Goal: Obtain resource: Download file/media

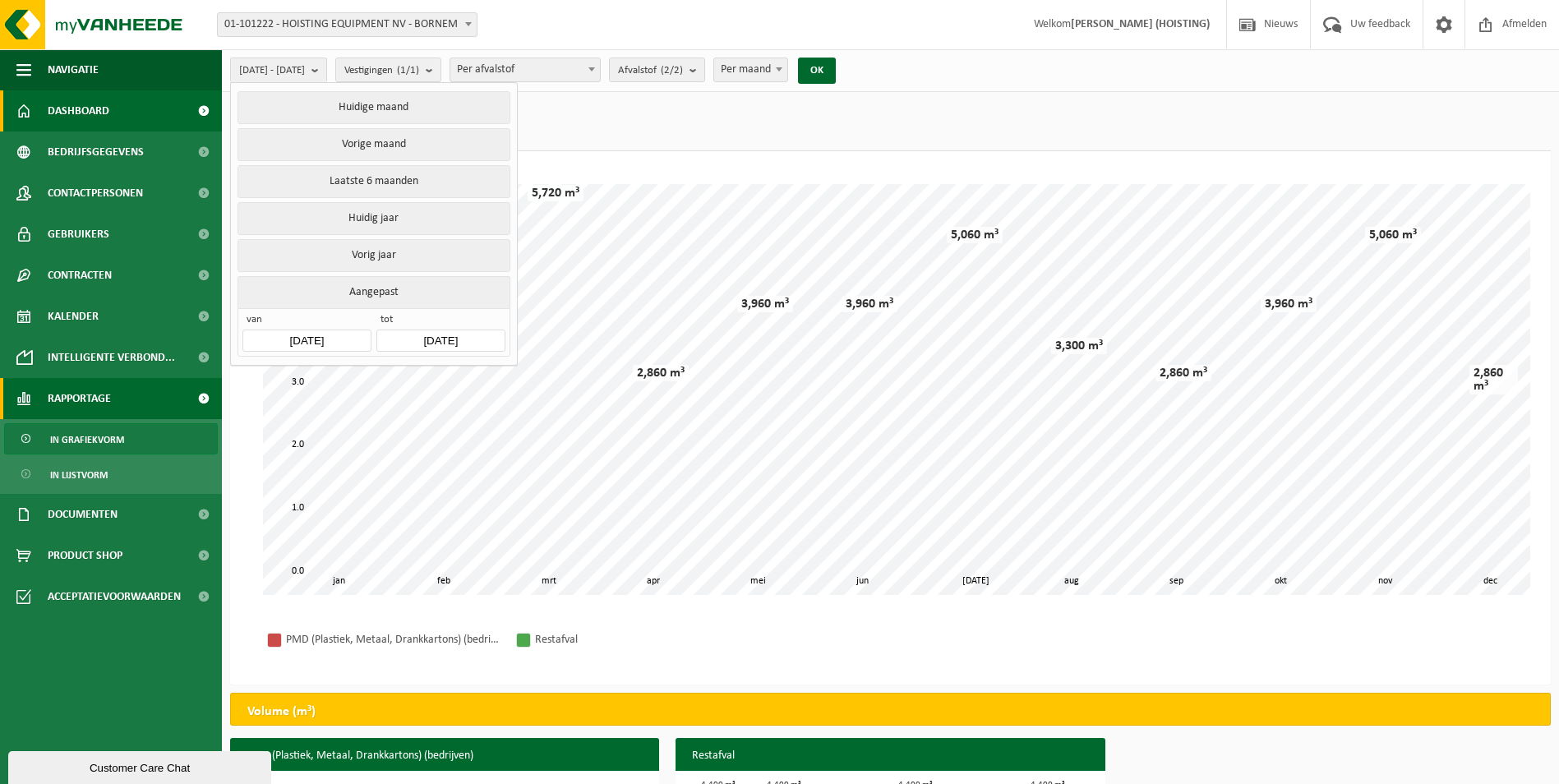
click at [71, 101] on span "Dashboard" at bounding box center [78, 111] width 62 height 41
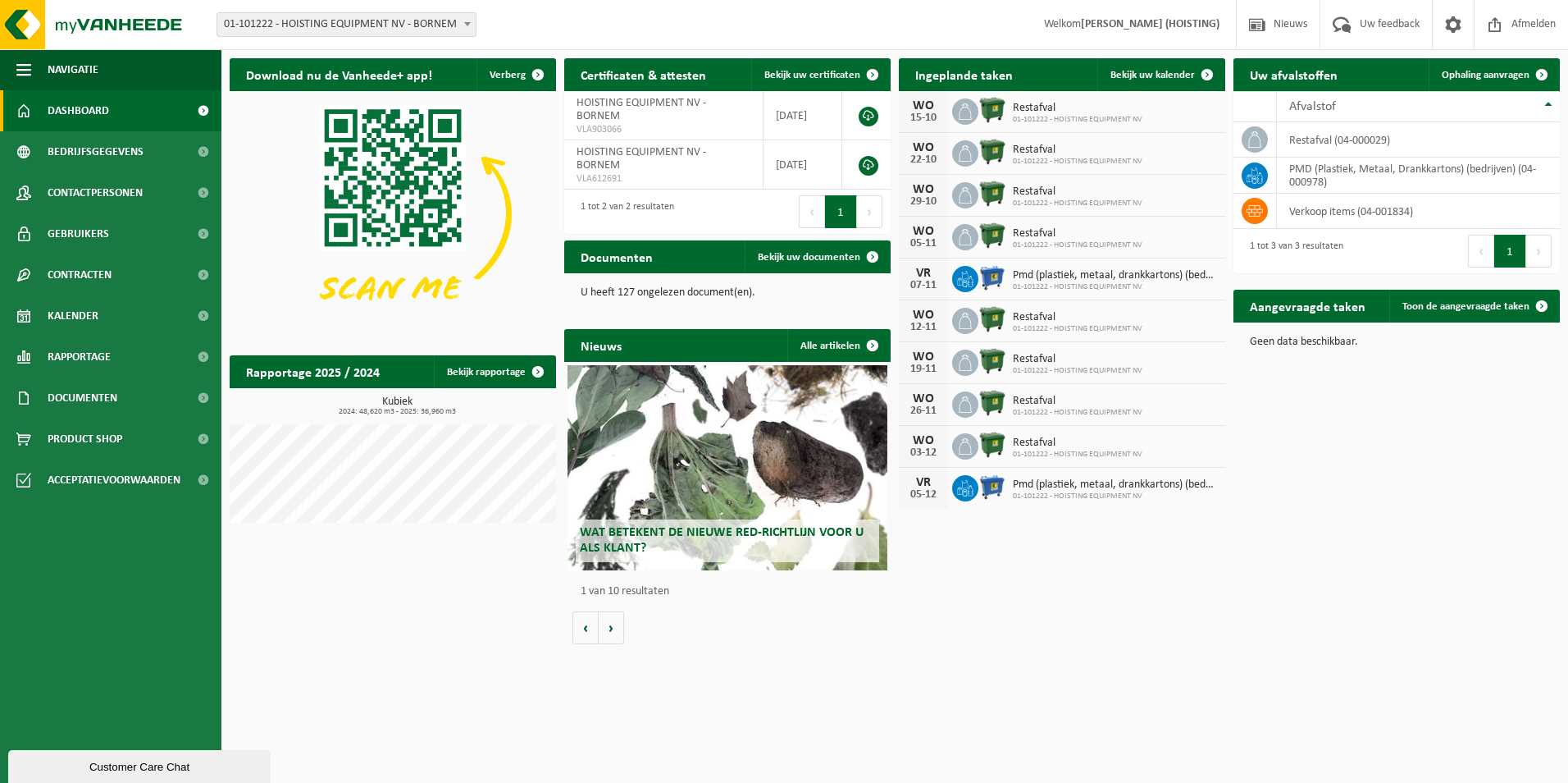
click at [924, 110] on div "WO" at bounding box center [924, 105] width 33 height 13
click at [962, 110] on icon at bounding box center [966, 111] width 13 height 16
click at [872, 253] on span at bounding box center [873, 257] width 33 height 33
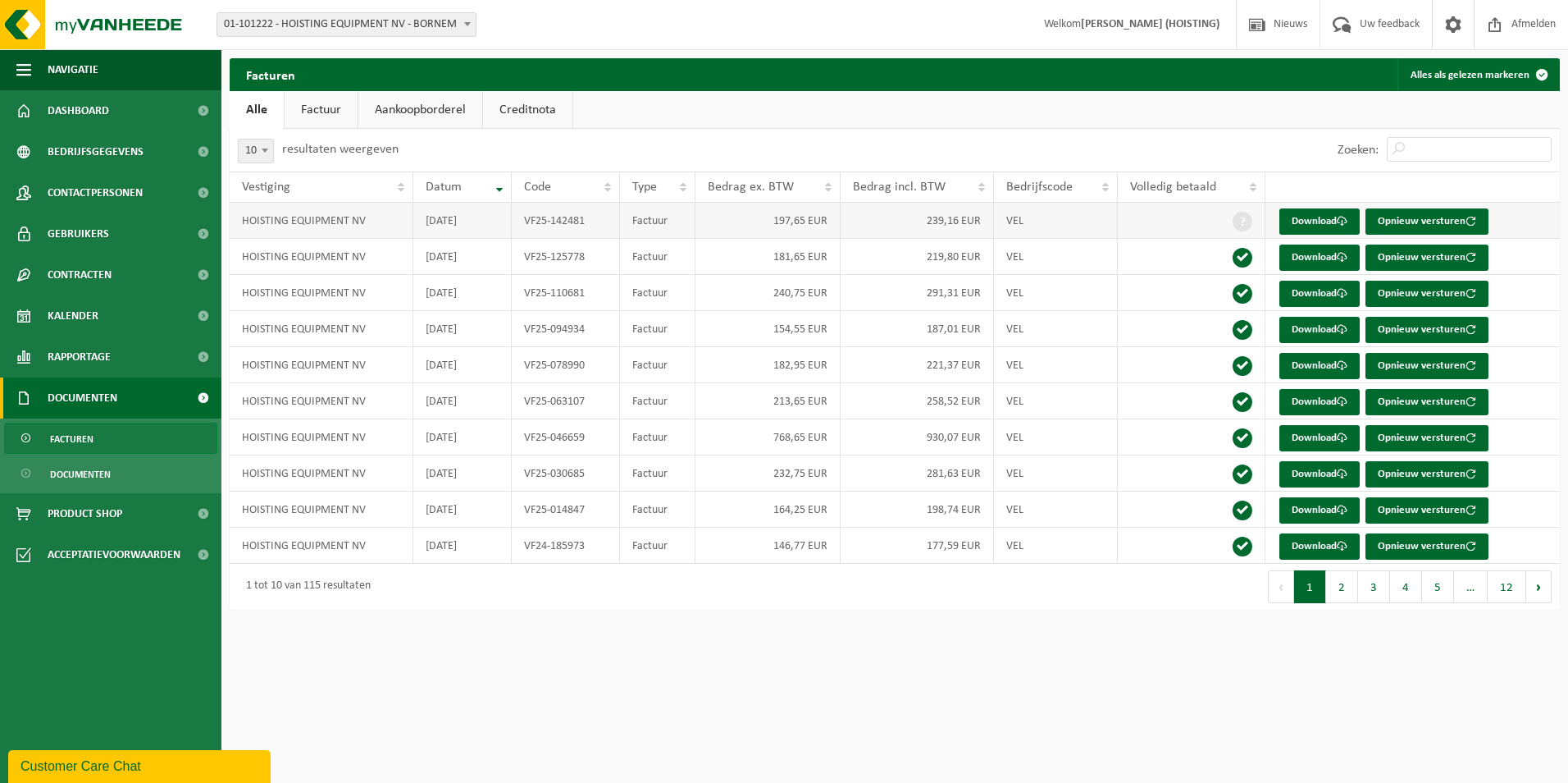
click at [278, 225] on td "HOISTING EQUIPMENT NV" at bounding box center [321, 221] width 184 height 36
click at [278, 225] on td "HOISTING EQUIPMENT NV" at bounding box center [321, 221] width 184 height 36
click at [564, 219] on td "VF25-142481" at bounding box center [565, 221] width 108 height 36
click at [1304, 438] on link "Download" at bounding box center [1320, 438] width 81 height 26
click at [83, 111] on span "Dashboard" at bounding box center [78, 110] width 62 height 41
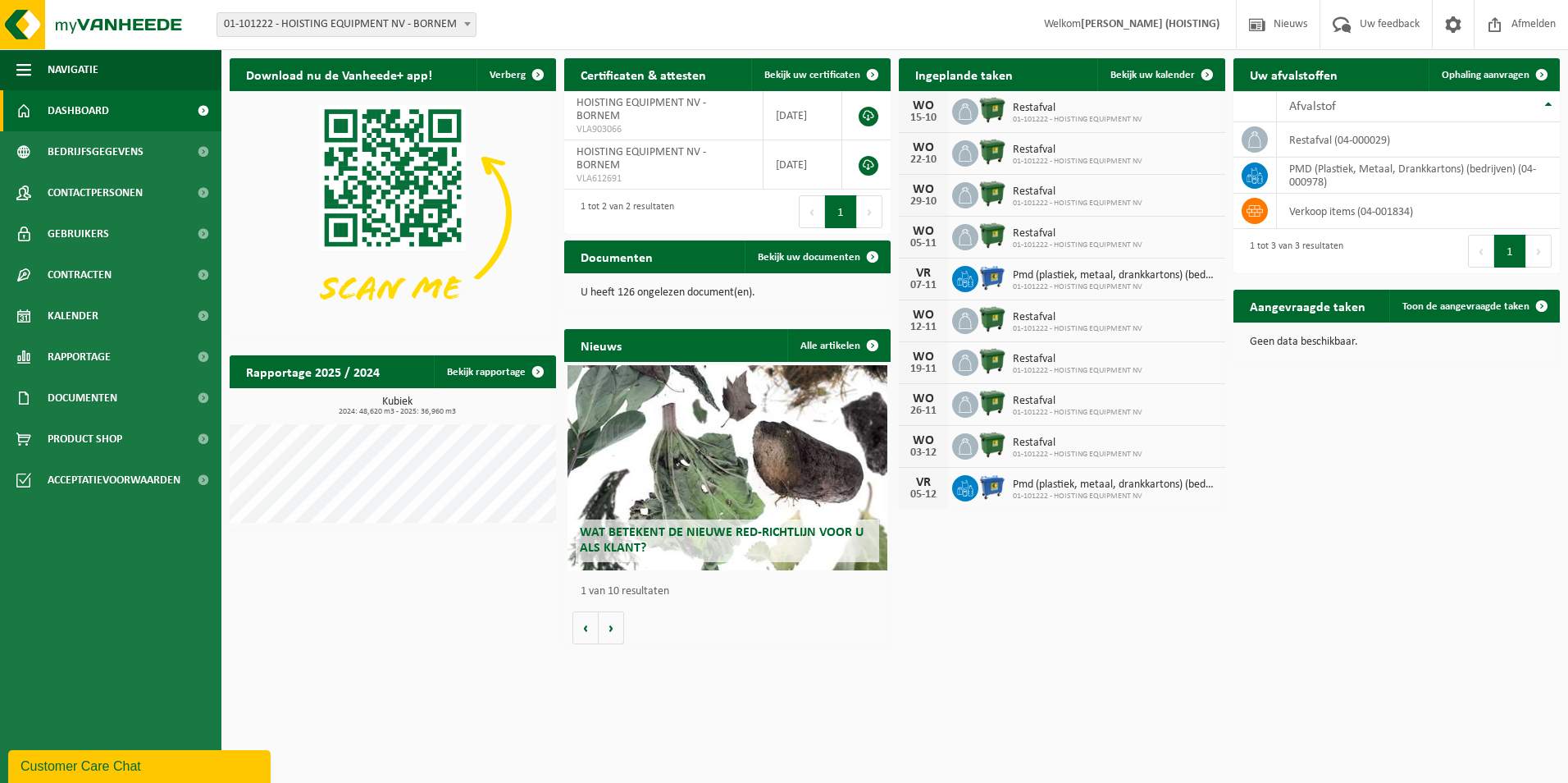
click at [1126, 110] on span "Restafval" at bounding box center [1077, 108] width 129 height 13
click at [1209, 72] on span at bounding box center [1207, 75] width 33 height 33
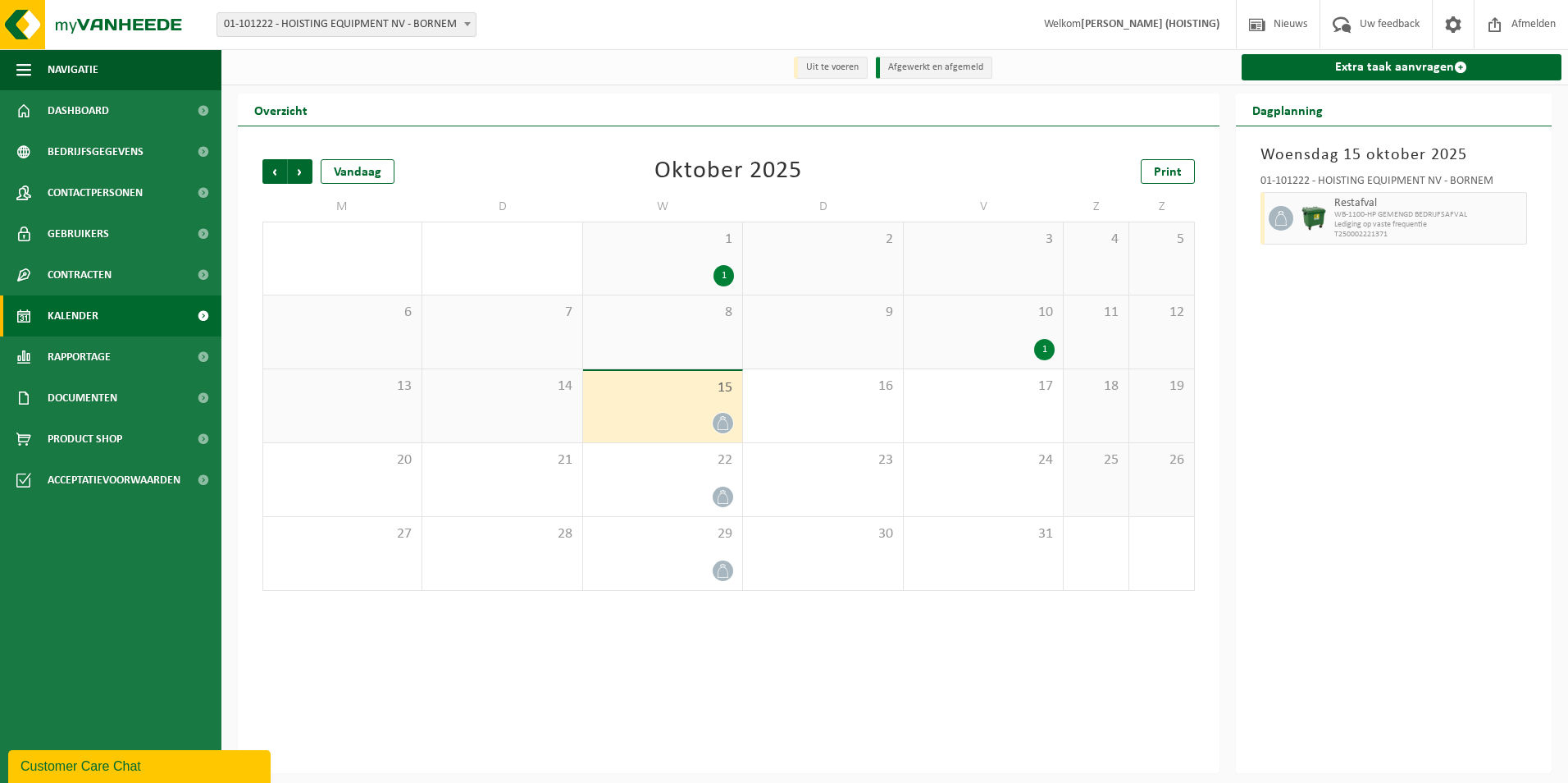
click at [1385, 218] on span "WB-1100-HP GEMENGD BEDRIJFSAFVAL" at bounding box center [1428, 215] width 189 height 10
